Goal: Task Accomplishment & Management: Manage account settings

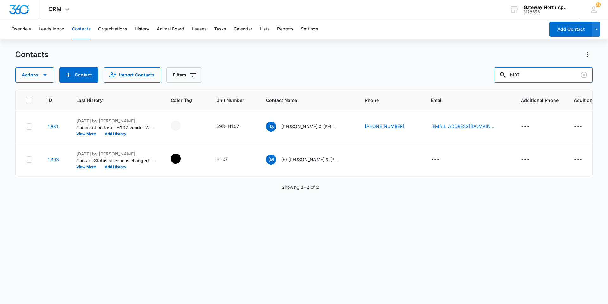
drag, startPoint x: 547, startPoint y: 74, endPoint x: 447, endPoint y: 67, distance: 100.0
click at [447, 67] on div "Actions Contact Import Contacts Filters h107" at bounding box center [304, 74] width 578 height 15
type input "p207"
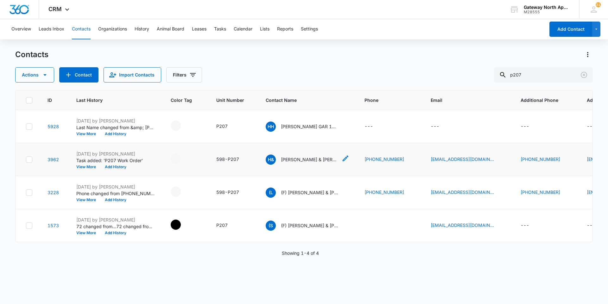
click at [315, 157] on p "[PERSON_NAME] & [PERSON_NAME]" at bounding box center [309, 159] width 57 height 7
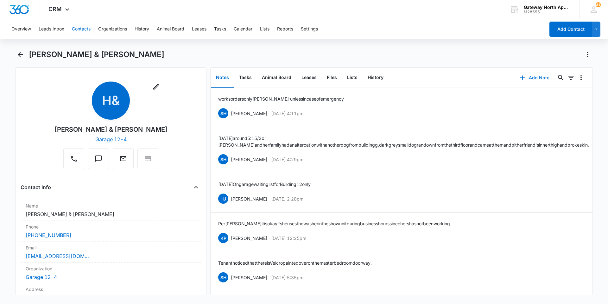
click at [530, 79] on button "Add Note" at bounding box center [535, 77] width 42 height 15
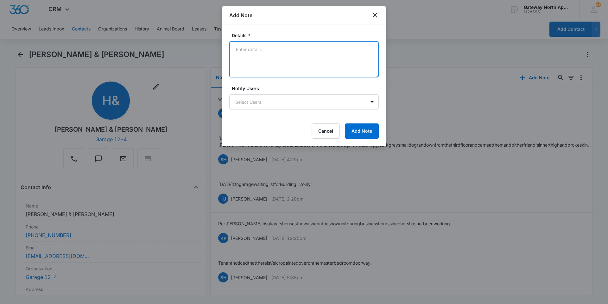
click at [306, 60] on textarea "Details *" at bounding box center [304, 59] width 150 height 36
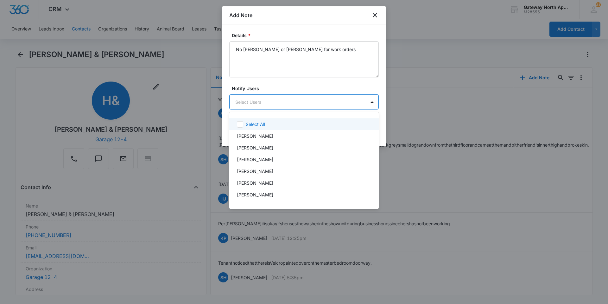
click at [297, 104] on body "CRM Apps Reputation Websites Forms CRM Email Social Content Ads Intelligence Fi…" at bounding box center [304, 152] width 608 height 304
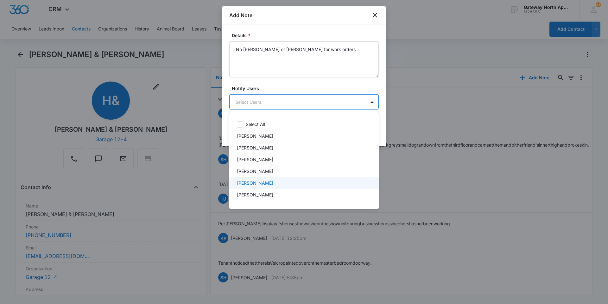
drag, startPoint x: 299, startPoint y: 180, endPoint x: 298, endPoint y: 117, distance: 63.7
click at [299, 180] on div "[PERSON_NAME]" at bounding box center [303, 182] width 133 height 7
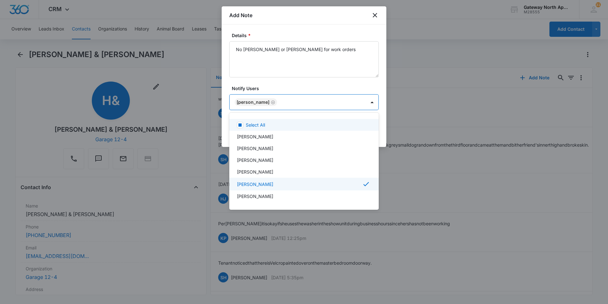
click at [298, 73] on div at bounding box center [304, 152] width 608 height 304
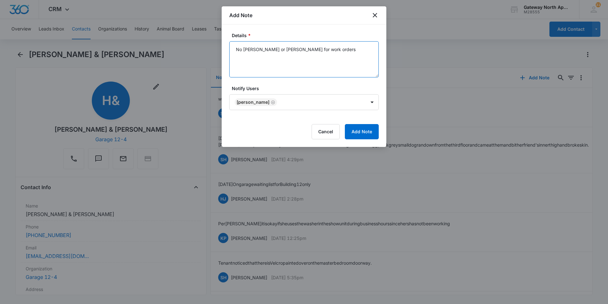
click at [314, 49] on textarea "No [PERSON_NAME] or [PERSON_NAME] for work orders" at bounding box center [304, 59] width 150 height 36
type textarea "No [PERSON_NAME] or [PERSON_NAME] for work orders."
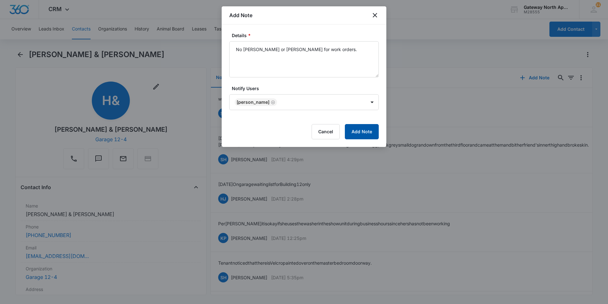
click at [376, 134] on button "Add Note" at bounding box center [362, 131] width 34 height 15
